Goal: Information Seeking & Learning: Learn about a topic

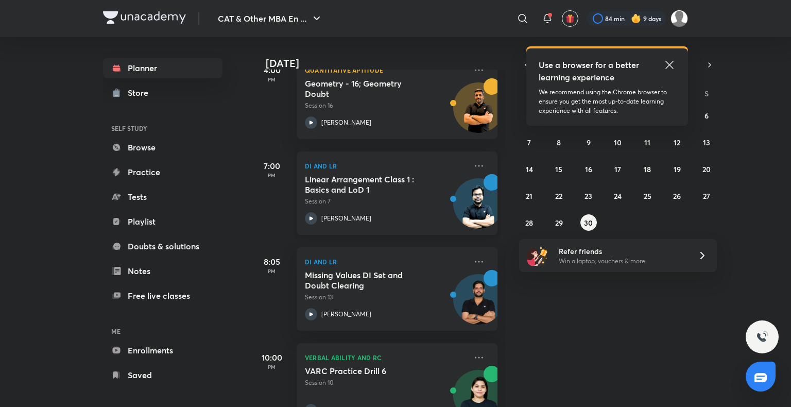
scroll to position [301, 0]
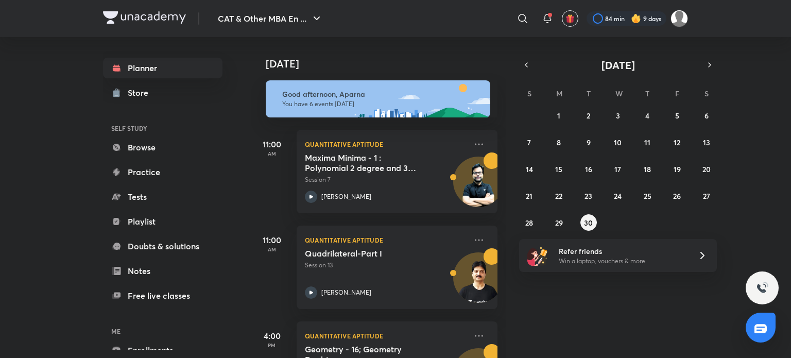
click at [631, 15] on img at bounding box center [636, 18] width 10 height 10
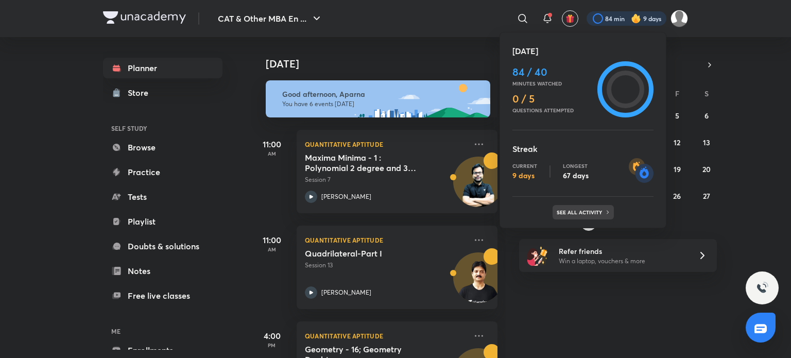
click at [575, 210] on p "See all activity" at bounding box center [581, 212] width 48 height 6
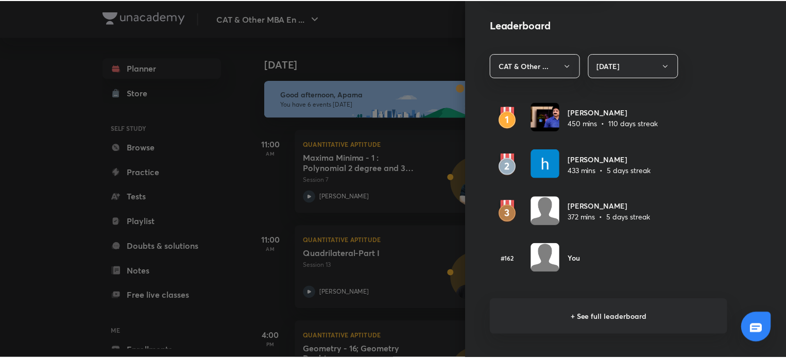
scroll to position [576, 0]
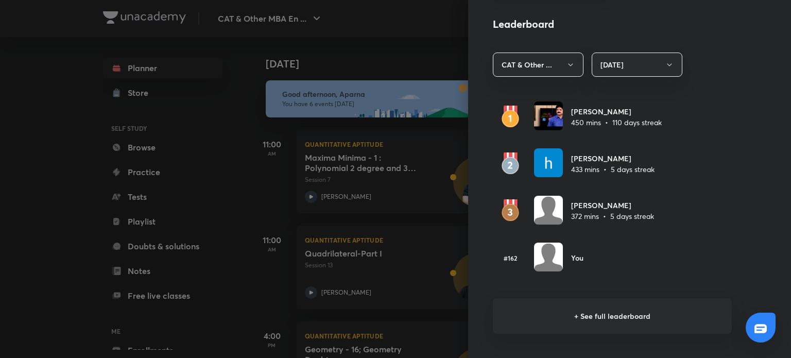
click at [8, 274] on div at bounding box center [395, 179] width 791 height 358
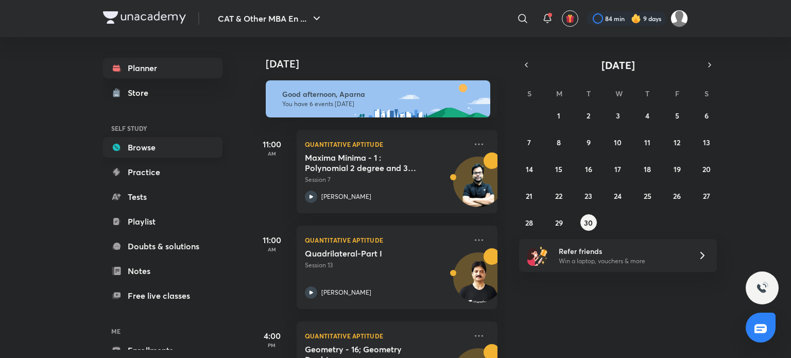
click at [144, 149] on link "Browse" at bounding box center [163, 147] width 120 height 21
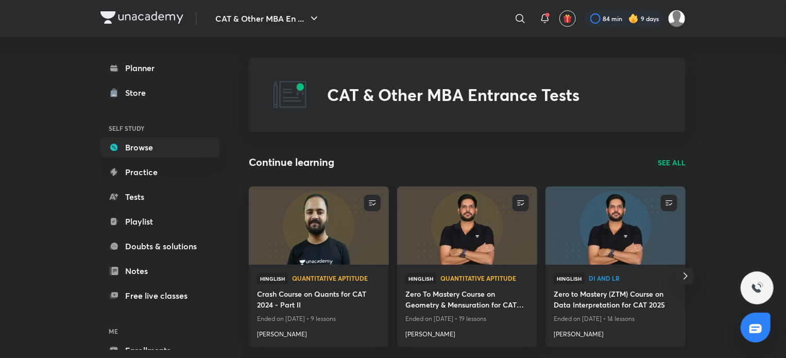
click at [597, 245] on img at bounding box center [615, 225] width 143 height 80
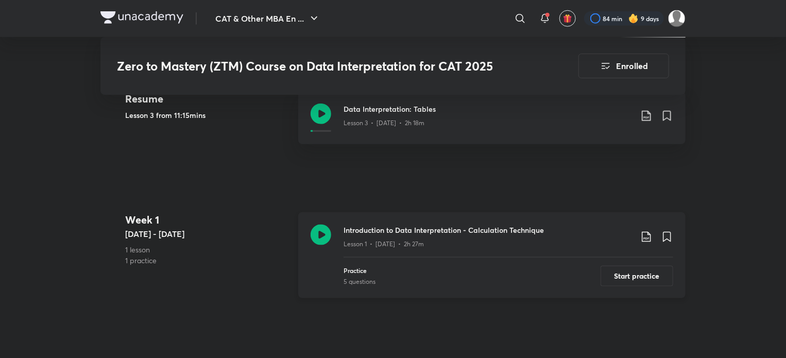
scroll to position [514, 0]
click at [321, 113] on icon at bounding box center [321, 115] width 21 height 21
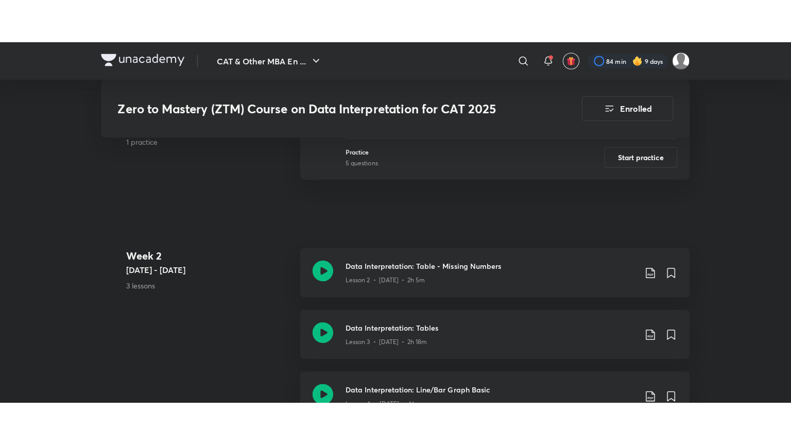
scroll to position [626, 0]
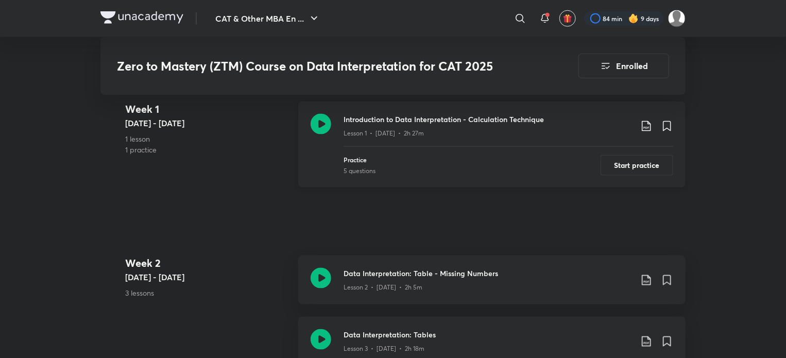
click at [323, 118] on icon at bounding box center [321, 124] width 21 height 21
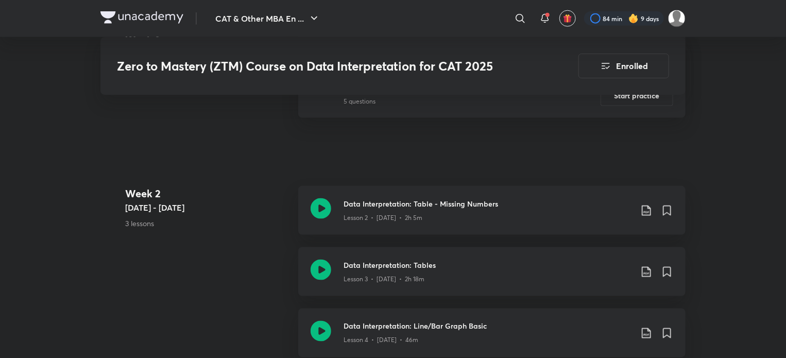
scroll to position [701, 0]
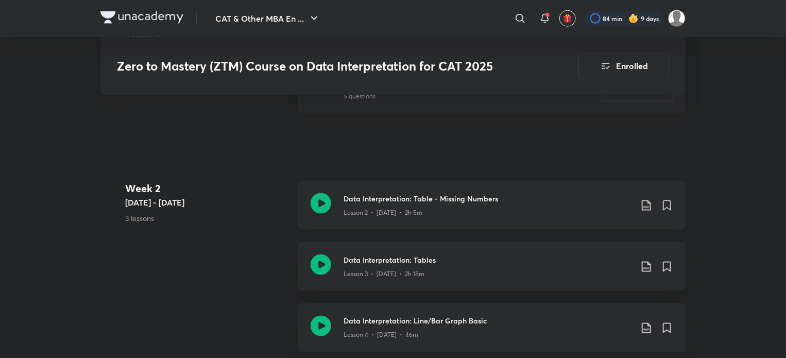
click at [327, 201] on icon at bounding box center [321, 203] width 21 height 21
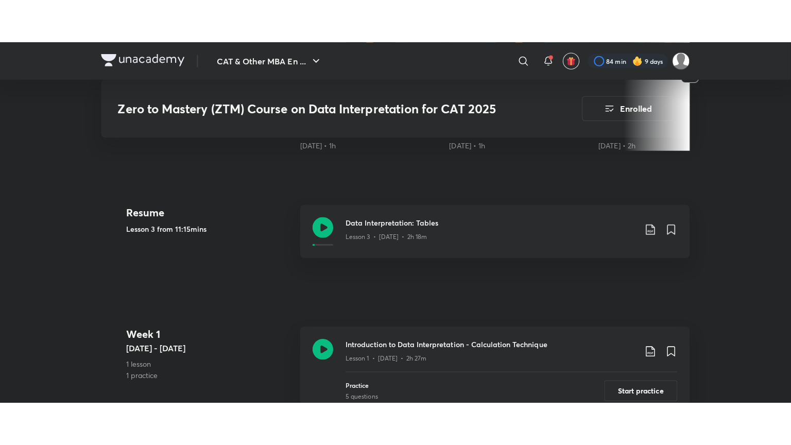
scroll to position [442, 0]
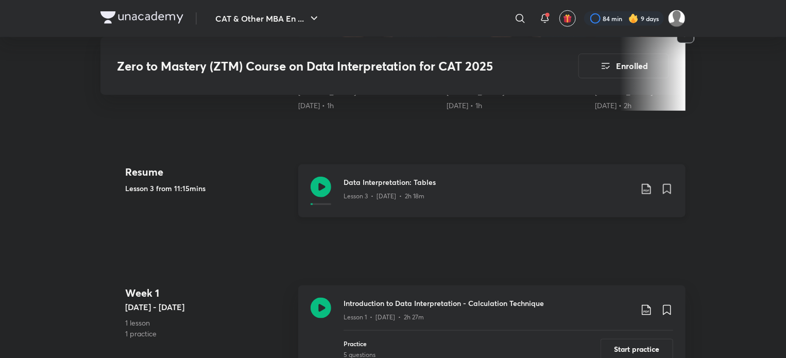
click at [318, 178] on icon at bounding box center [321, 187] width 21 height 21
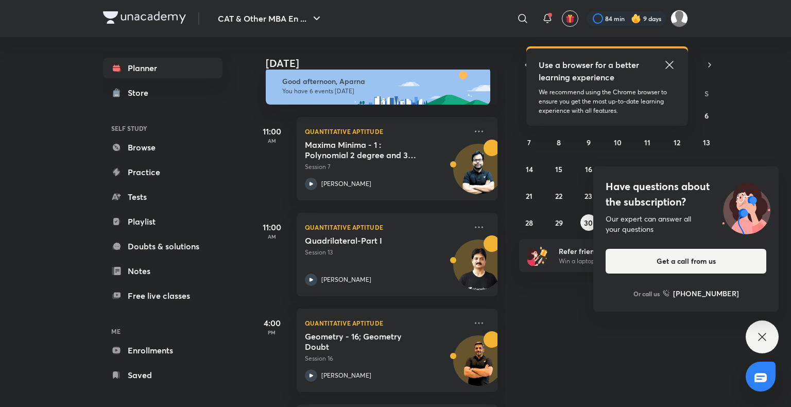
scroll to position [12, 0]
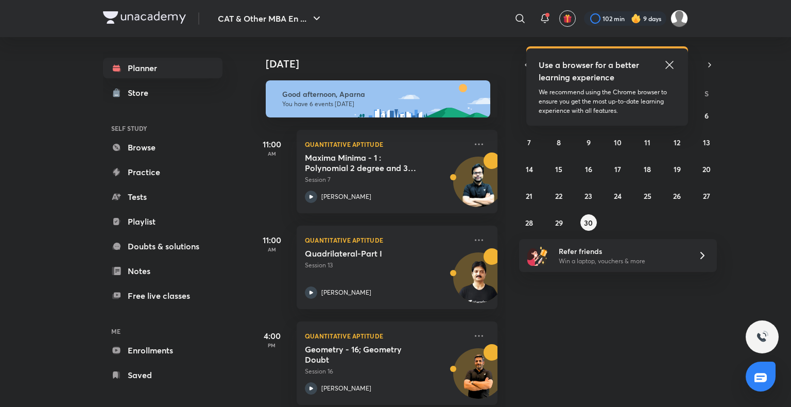
click at [634, 21] on img at bounding box center [636, 18] width 10 height 10
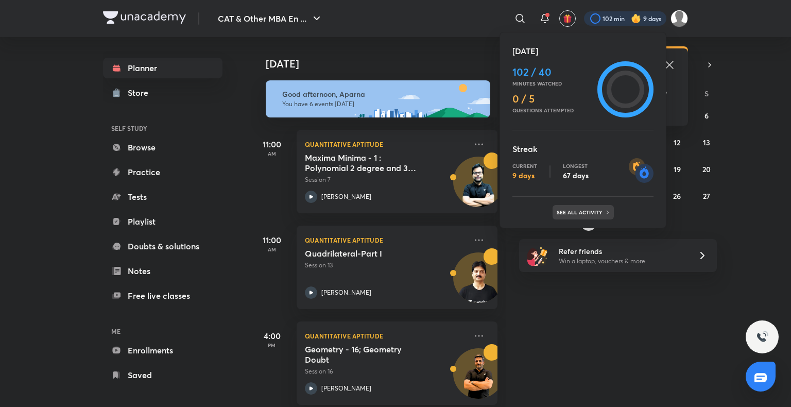
click at [604, 216] on div "See all activity" at bounding box center [583, 212] width 61 height 14
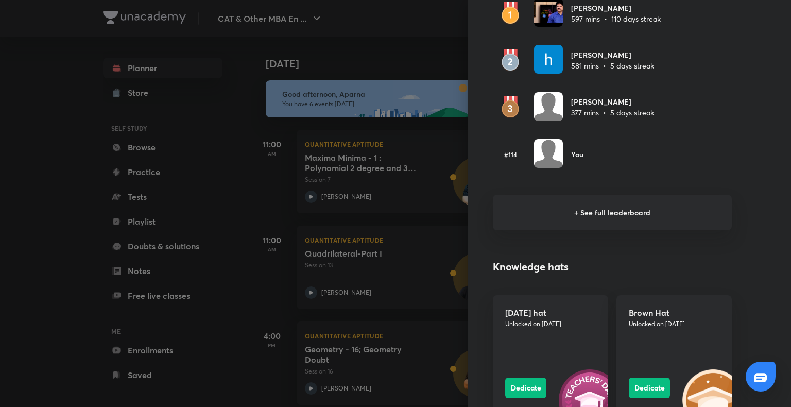
scroll to position [701, 0]
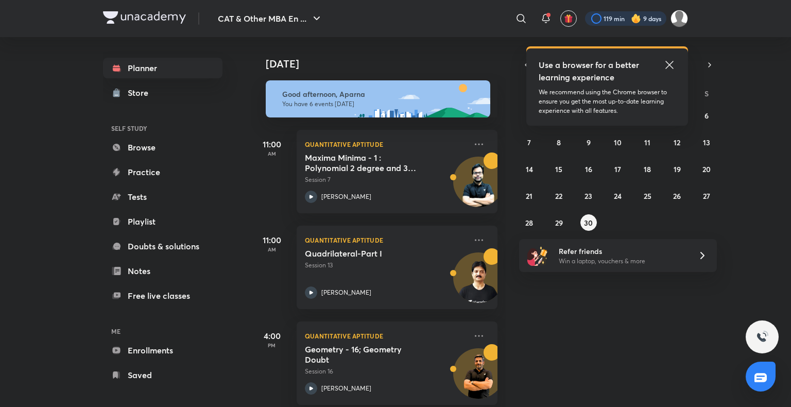
click at [608, 19] on div at bounding box center [625, 18] width 81 height 14
click at [178, 145] on link "Browse" at bounding box center [163, 147] width 120 height 21
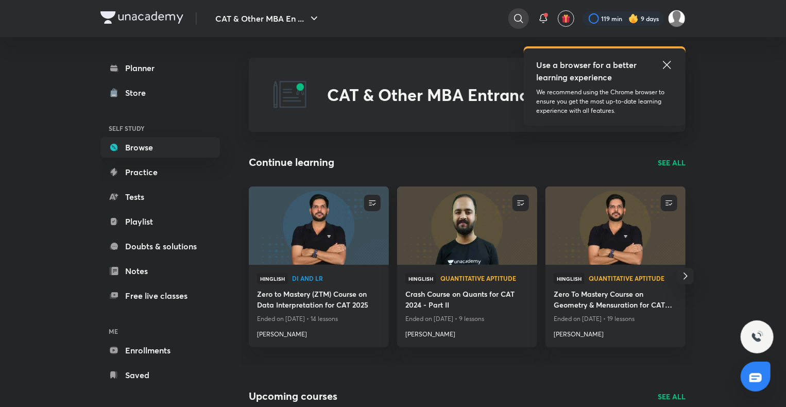
click at [518, 23] on icon at bounding box center [519, 18] width 12 height 12
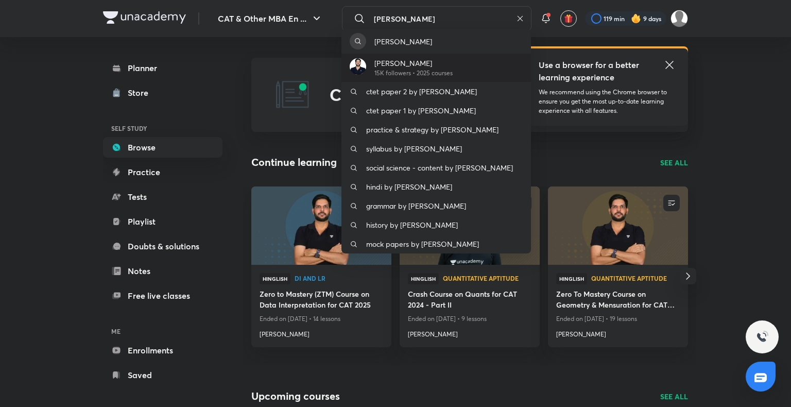
type input "ravi k"
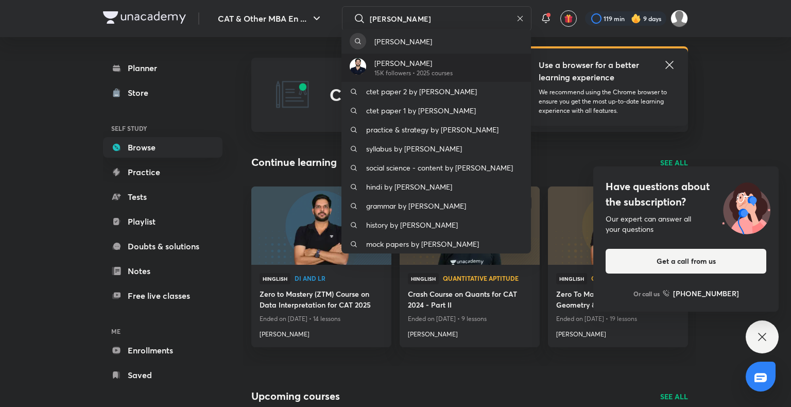
click at [439, 78] on div "Ravi Kumar 15K followers • 2025 courses" at bounding box center [437, 68] width 190 height 28
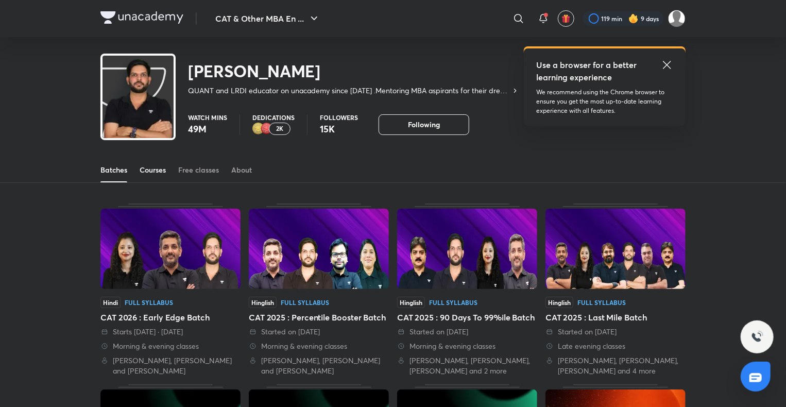
click at [164, 174] on div "Courses" at bounding box center [153, 170] width 26 height 10
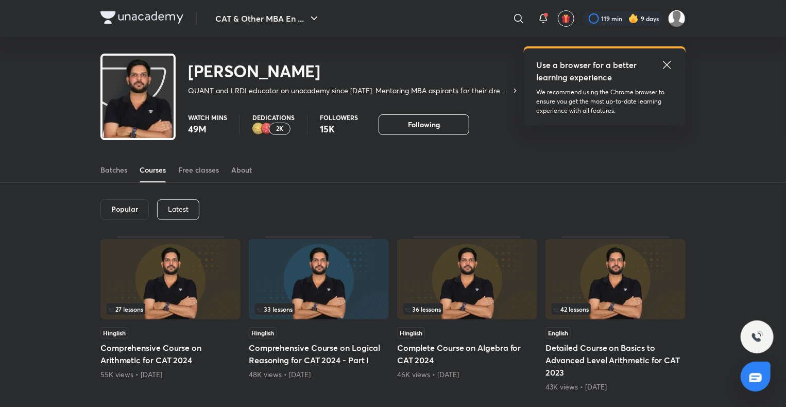
click at [190, 207] on div "Latest" at bounding box center [178, 209] width 42 height 21
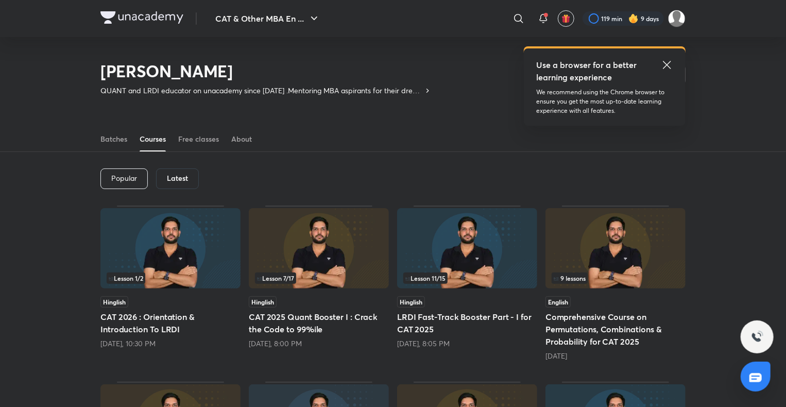
scroll to position [92, 0]
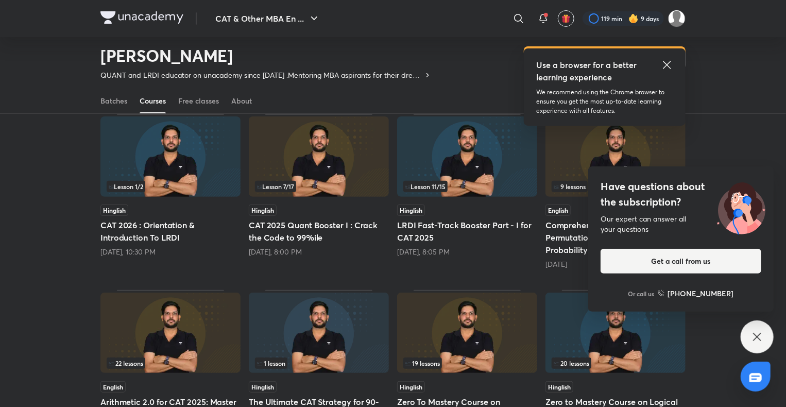
click at [759, 335] on icon at bounding box center [757, 337] width 8 height 8
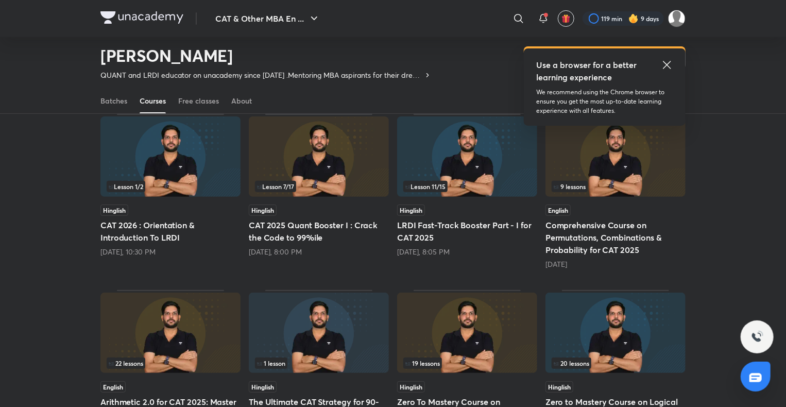
click at [667, 65] on icon at bounding box center [667, 65] width 8 height 8
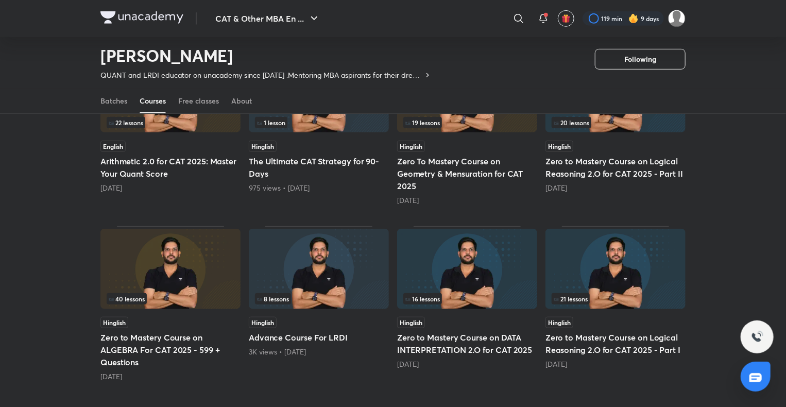
scroll to position [363, 0]
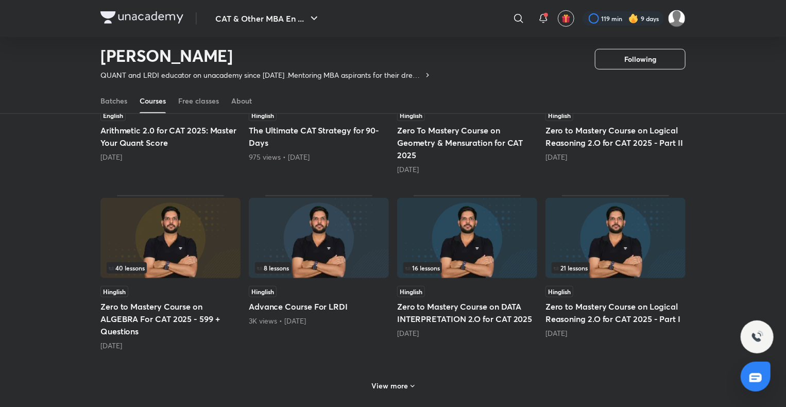
click at [491, 246] on img at bounding box center [467, 238] width 140 height 80
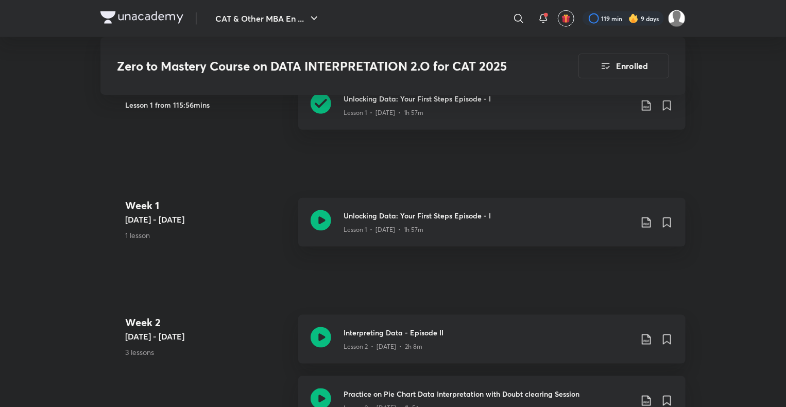
scroll to position [472, 0]
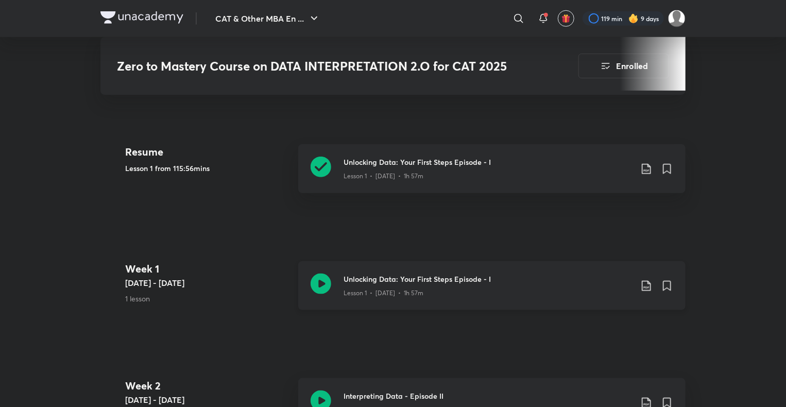
click at [326, 281] on icon at bounding box center [321, 284] width 21 height 21
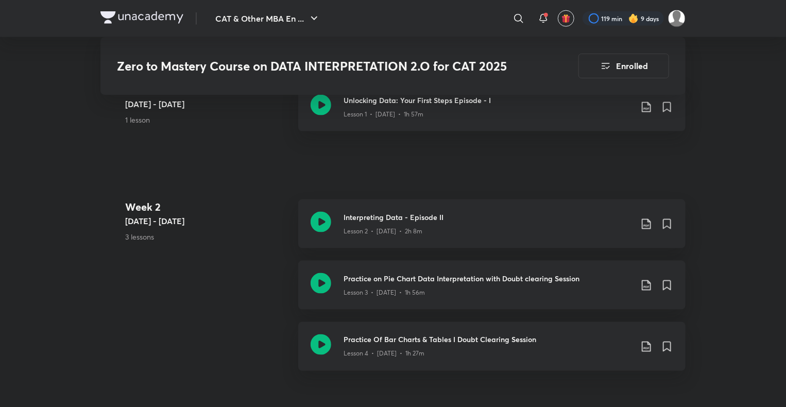
scroll to position [515, 0]
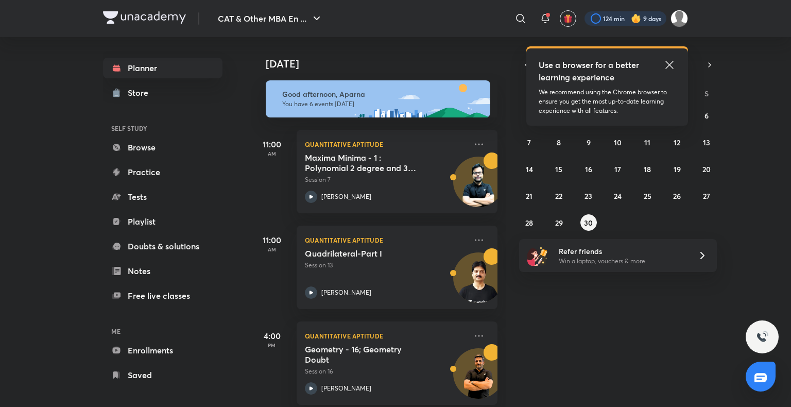
click at [626, 19] on div at bounding box center [626, 18] width 82 height 14
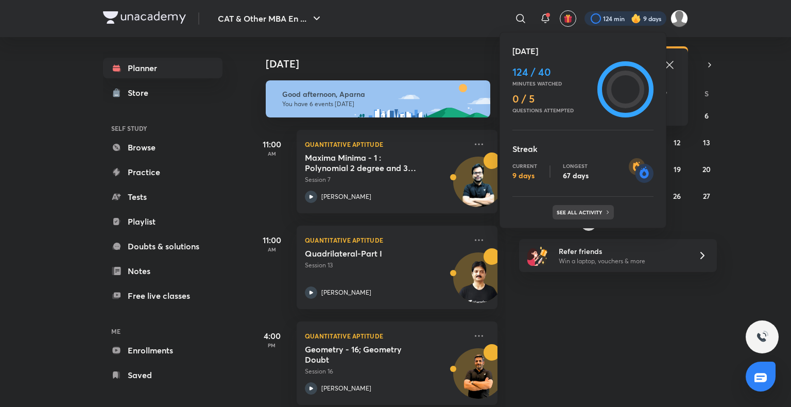
click at [598, 208] on div "See all activity" at bounding box center [583, 212] width 61 height 14
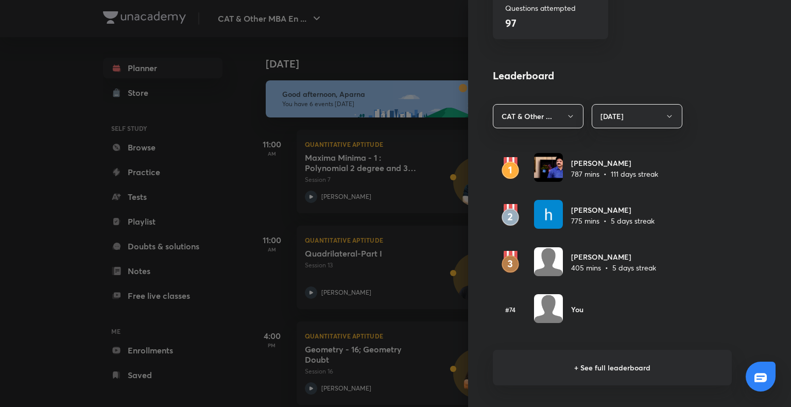
scroll to position [525, 0]
click at [622, 370] on h6 "+ See full leaderboard" at bounding box center [612, 367] width 239 height 36
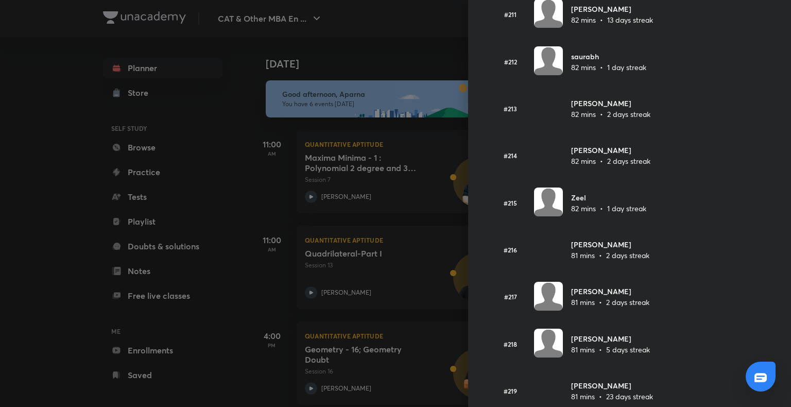
scroll to position [9995, 0]
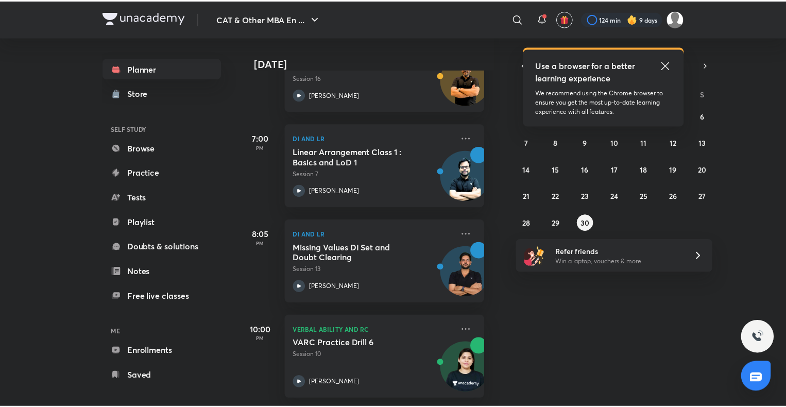
scroll to position [301, 10]
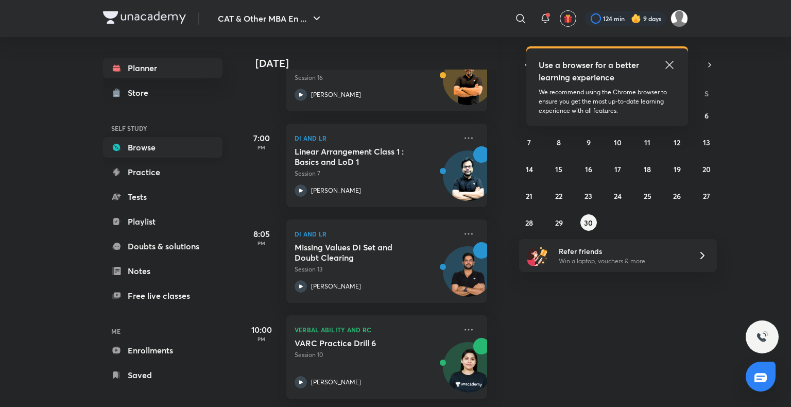
click at [161, 146] on link "Browse" at bounding box center [163, 147] width 120 height 21
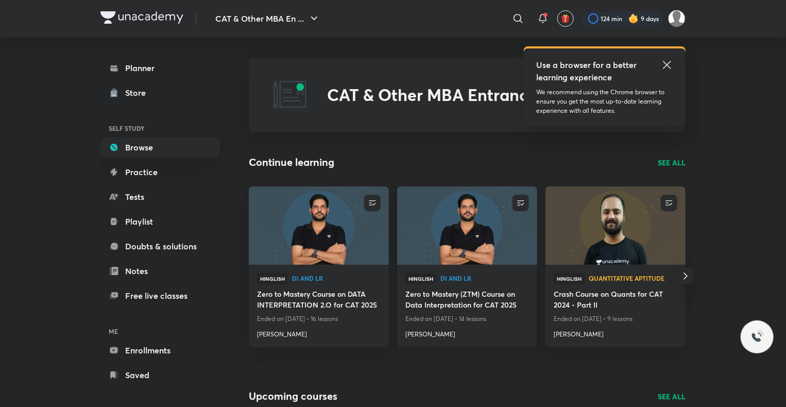
click at [431, 222] on img at bounding box center [467, 225] width 143 height 80
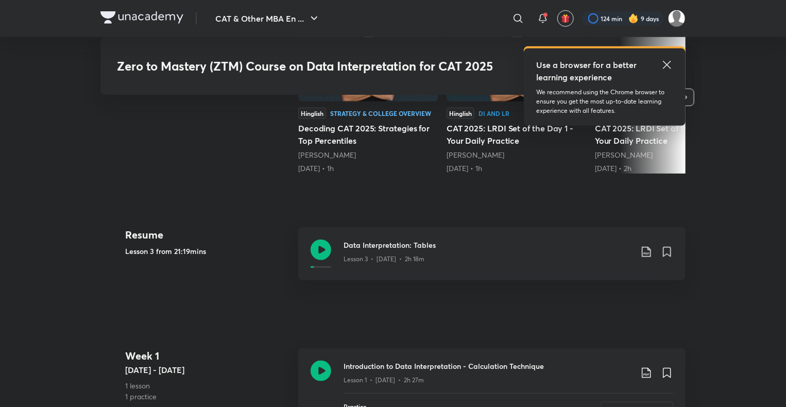
scroll to position [413, 0]
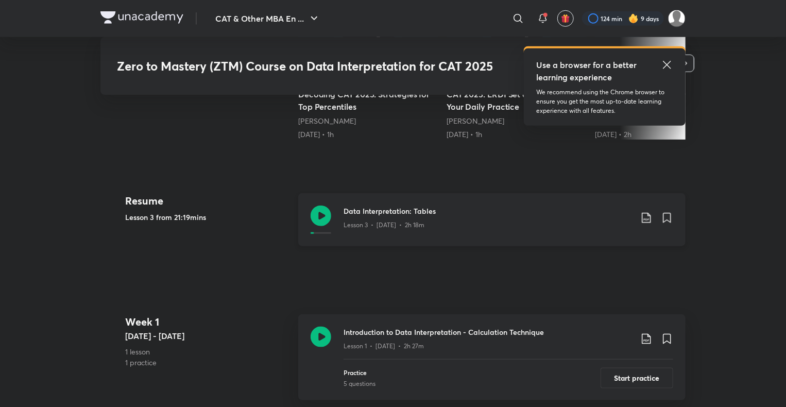
click at [312, 215] on icon at bounding box center [321, 216] width 21 height 21
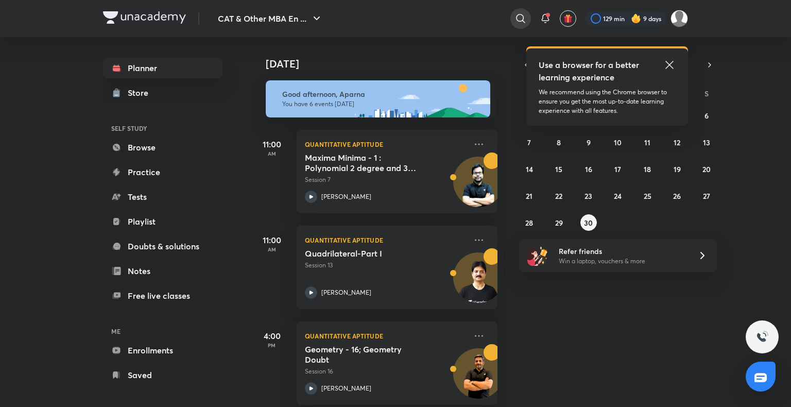
click at [520, 13] on icon at bounding box center [521, 18] width 12 height 12
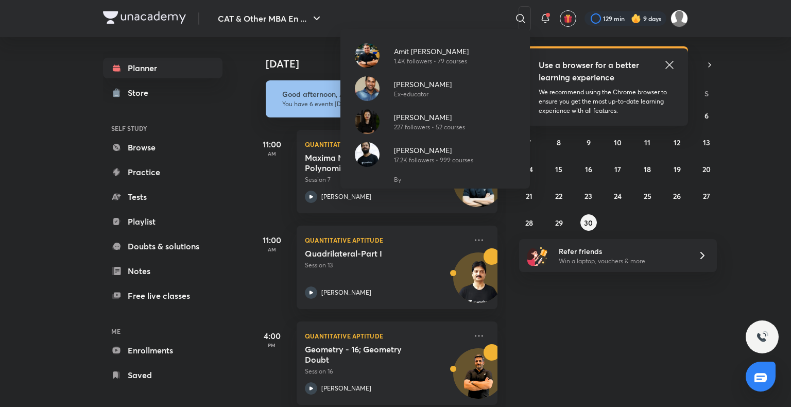
click at [410, 15] on div "Amit Deepak Rohra 1.4K followers • 79 courses Lokesh Sharma Ex-educator Alpa Sh…" at bounding box center [395, 203] width 791 height 407
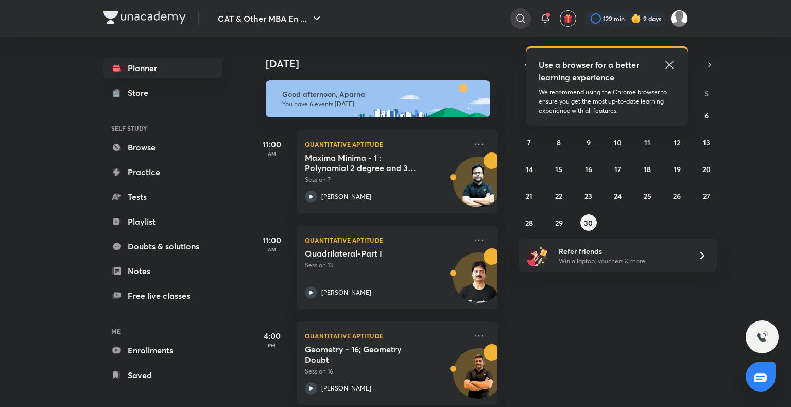
click at [517, 17] on icon at bounding box center [521, 18] width 12 height 12
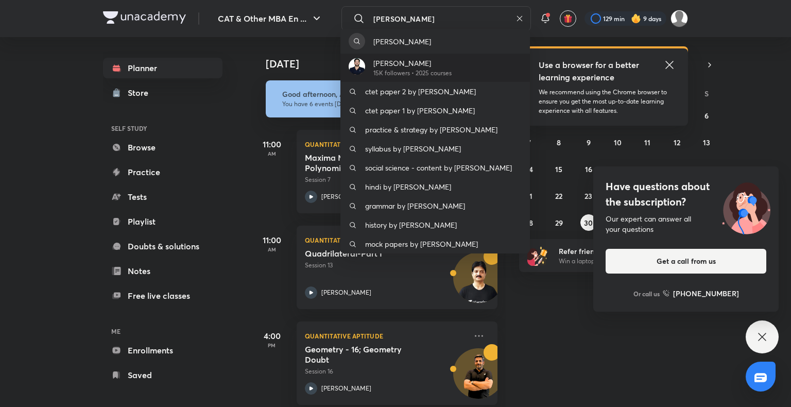
type input "ravi ku"
click at [441, 69] on p "15K followers • 2025 courses" at bounding box center [413, 73] width 78 height 9
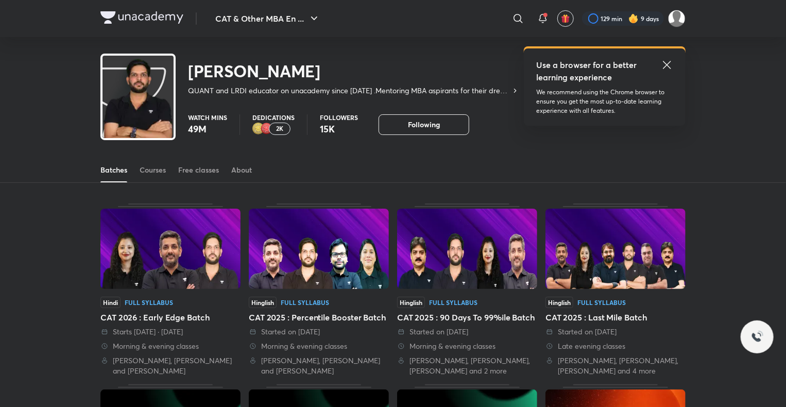
click at [284, 124] on div "2K" at bounding box center [280, 129] width 22 height 12
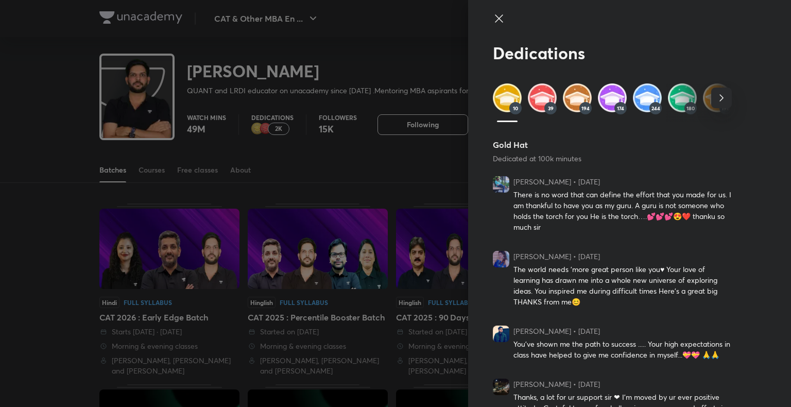
click at [513, 105] on span "10" at bounding box center [515, 108] width 5 height 6
click at [540, 100] on img at bounding box center [542, 97] width 29 height 29
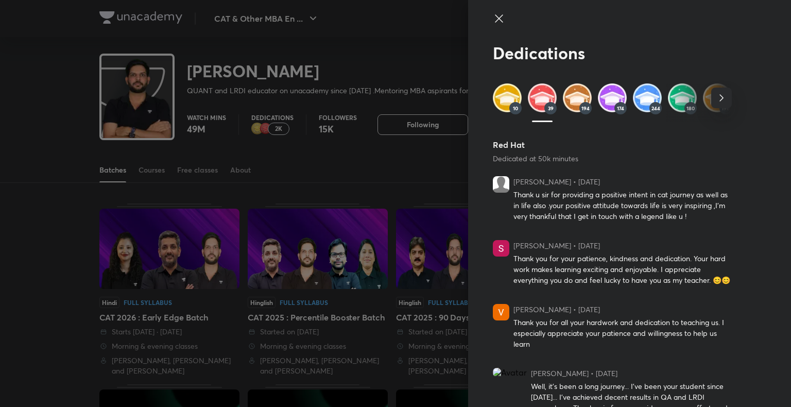
click at [42, 172] on div at bounding box center [395, 203] width 791 height 407
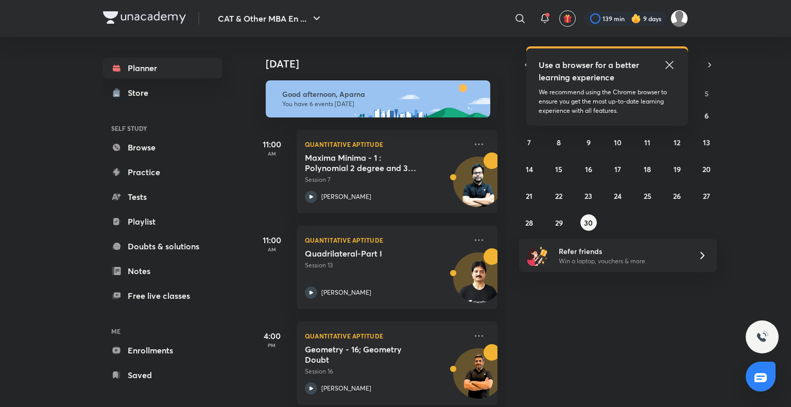
click at [639, 16] on img at bounding box center [636, 18] width 10 height 10
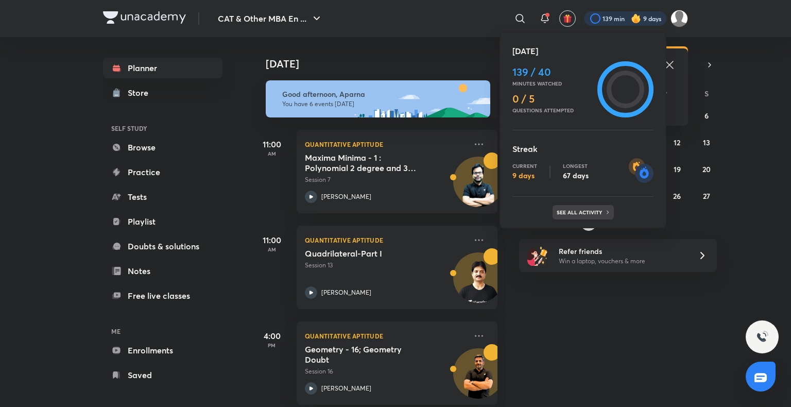
click at [591, 209] on p "See all activity" at bounding box center [581, 212] width 48 height 6
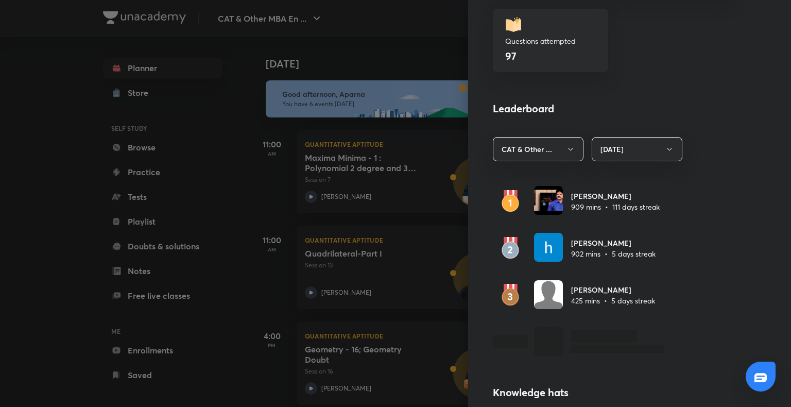
scroll to position [492, 0]
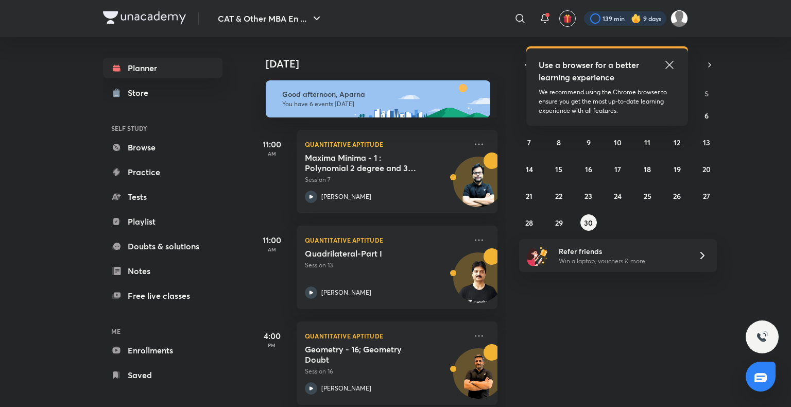
click at [624, 15] on div at bounding box center [625, 18] width 82 height 14
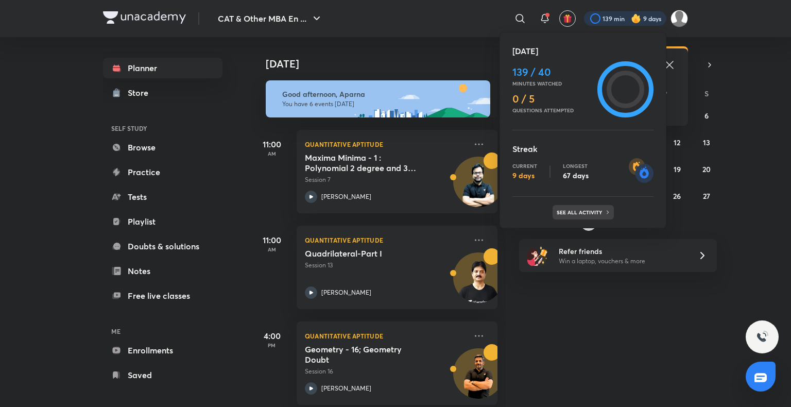
click at [602, 215] on p "See all activity" at bounding box center [581, 212] width 48 height 6
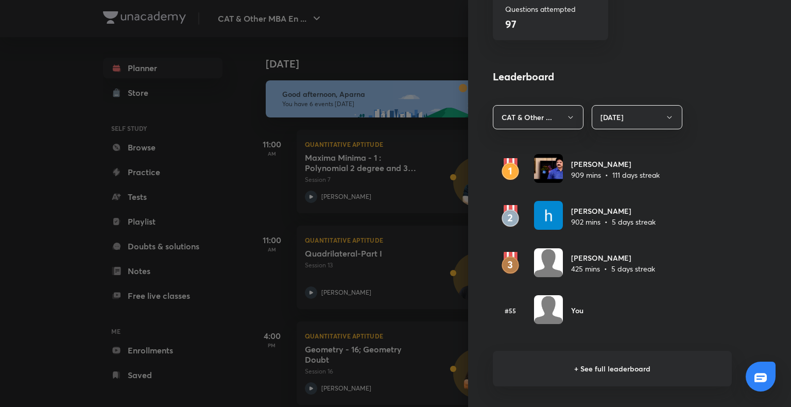
scroll to position [524, 0]
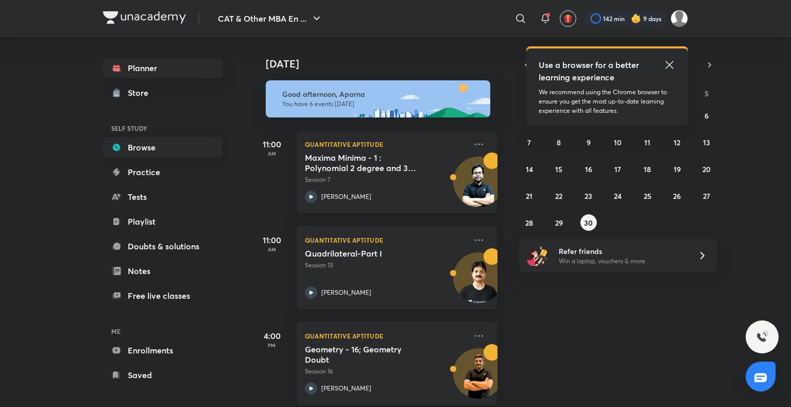
click at [152, 156] on link "Browse" at bounding box center [163, 147] width 120 height 21
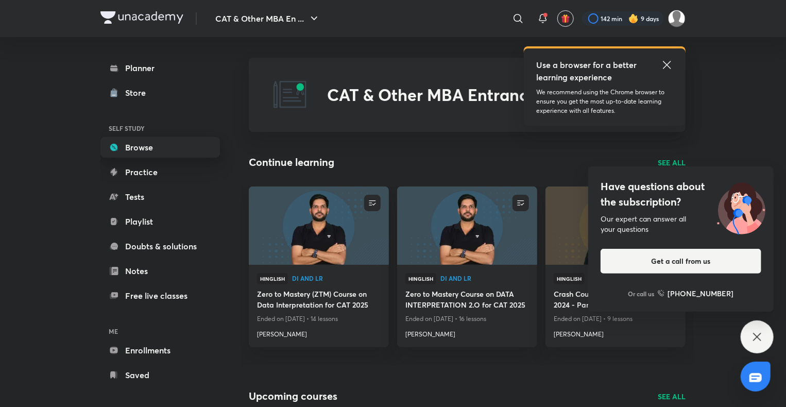
click at [162, 147] on link "Browse" at bounding box center [160, 147] width 120 height 21
click at [757, 334] on icon at bounding box center [757, 337] width 12 height 12
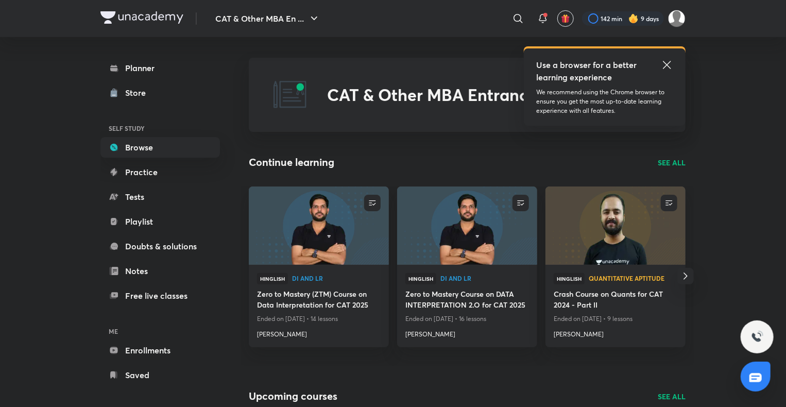
click at [671, 163] on p "SEE ALL" at bounding box center [672, 162] width 28 height 11
click at [669, 161] on p "SEE ALL" at bounding box center [672, 162] width 28 height 11
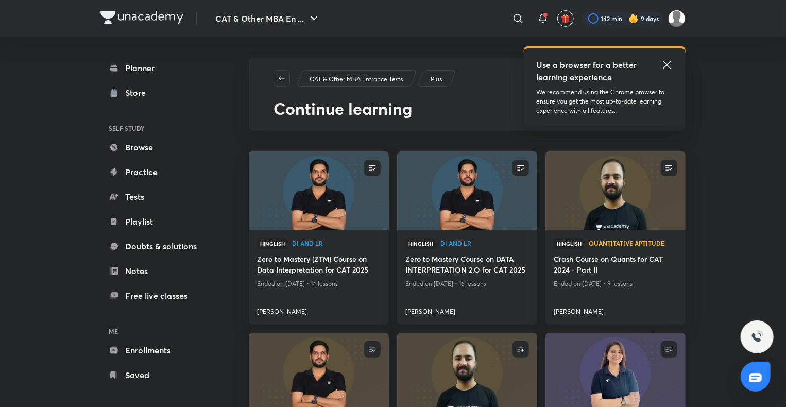
scroll to position [100, 0]
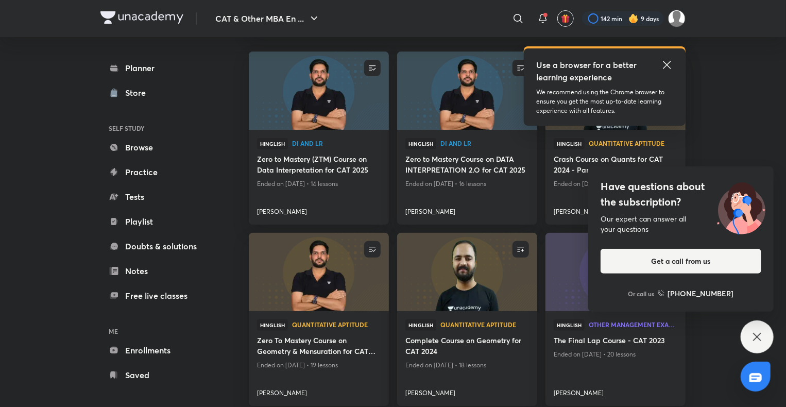
click at [748, 335] on div "Have questions about the subscription? Our expert can answer all your questions…" at bounding box center [757, 336] width 33 height 33
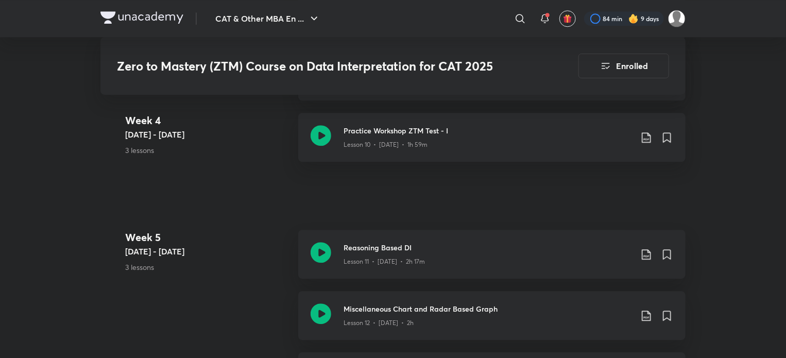
scroll to position [1370, 0]
click at [320, 247] on icon at bounding box center [321, 252] width 21 height 21
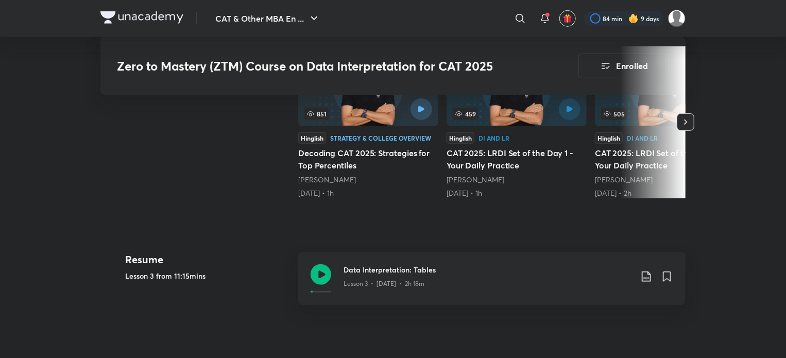
scroll to position [361, 0]
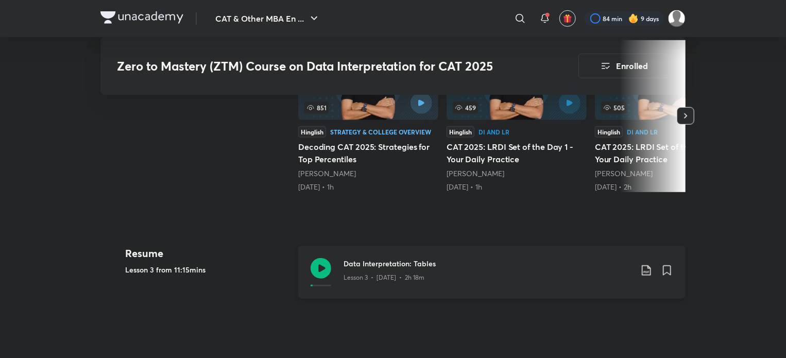
click at [319, 275] on icon at bounding box center [321, 268] width 21 height 21
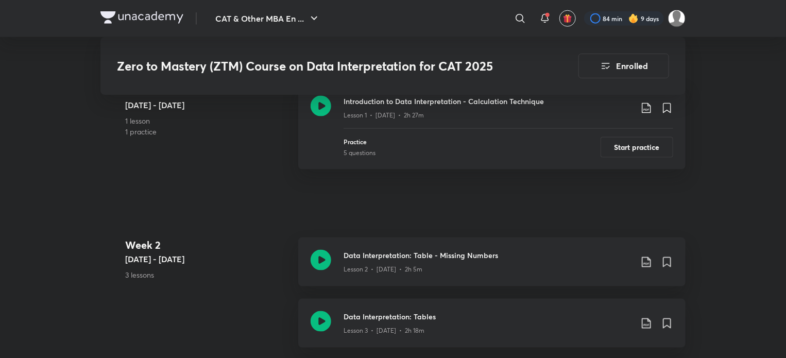
scroll to position [645, 0]
click at [322, 257] on icon at bounding box center [321, 259] width 21 height 21
